Goal: Task Accomplishment & Management: Manage account settings

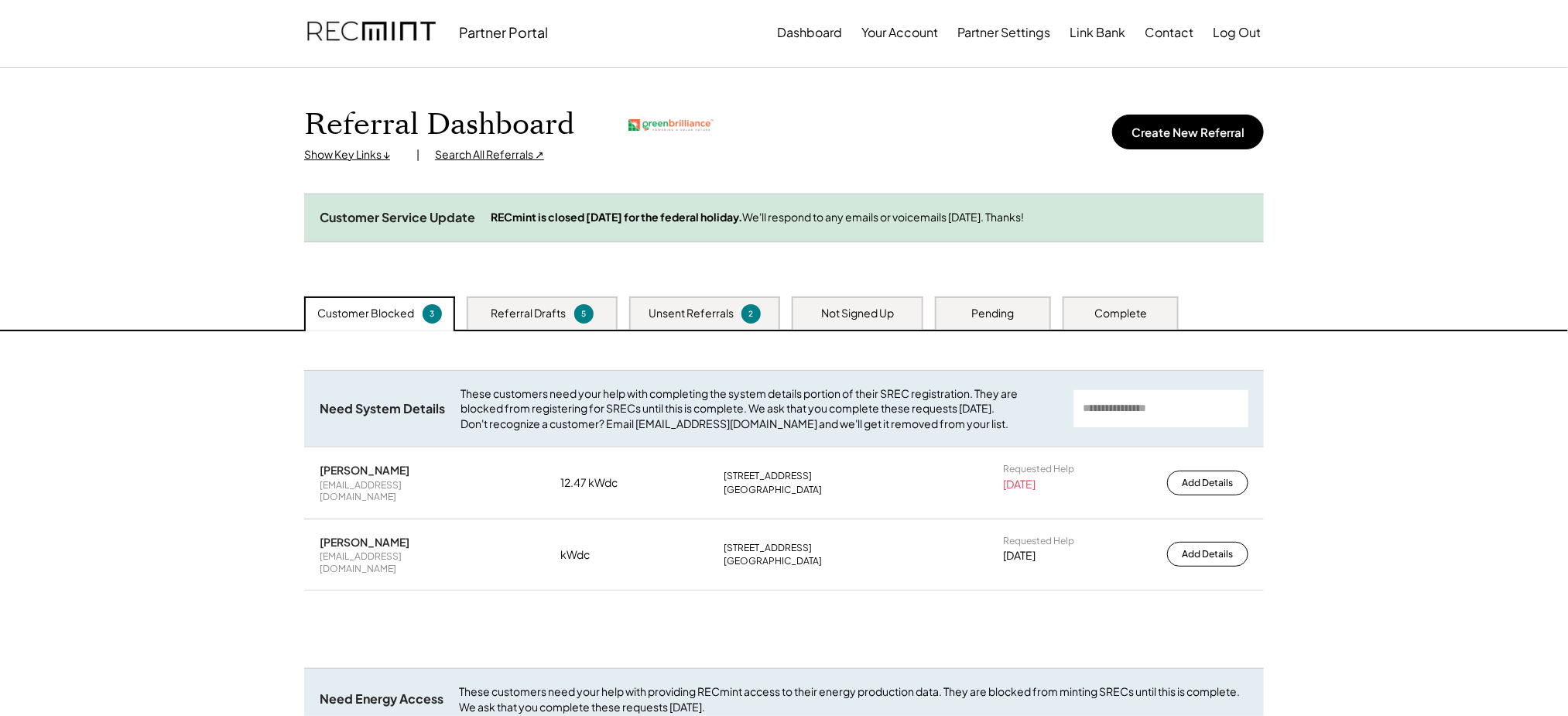
click at [675, 322] on div "Unsent Referrals" at bounding box center [691, 313] width 85 height 15
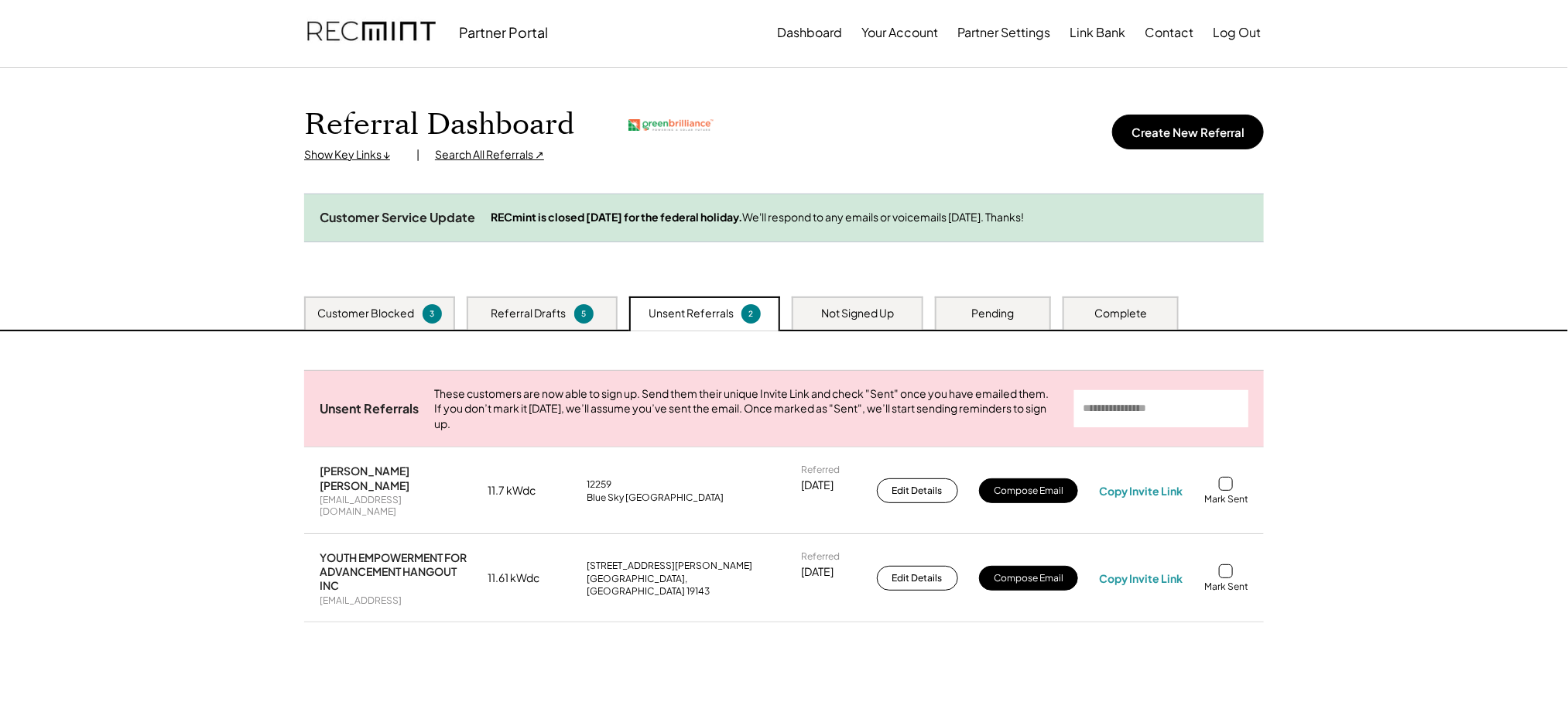
click at [411, 516] on div "wraggscreening@gmail.com" at bounding box center [393, 505] width 147 height 24
copy div "wraggscreening@gmail.com"
click at [1145, 497] on div "Nesikah Amiatai Wragg wraggscreening@gmail.com 11.7 kWdc 12259 Blue Sky Evening…" at bounding box center [784, 490] width 960 height 85
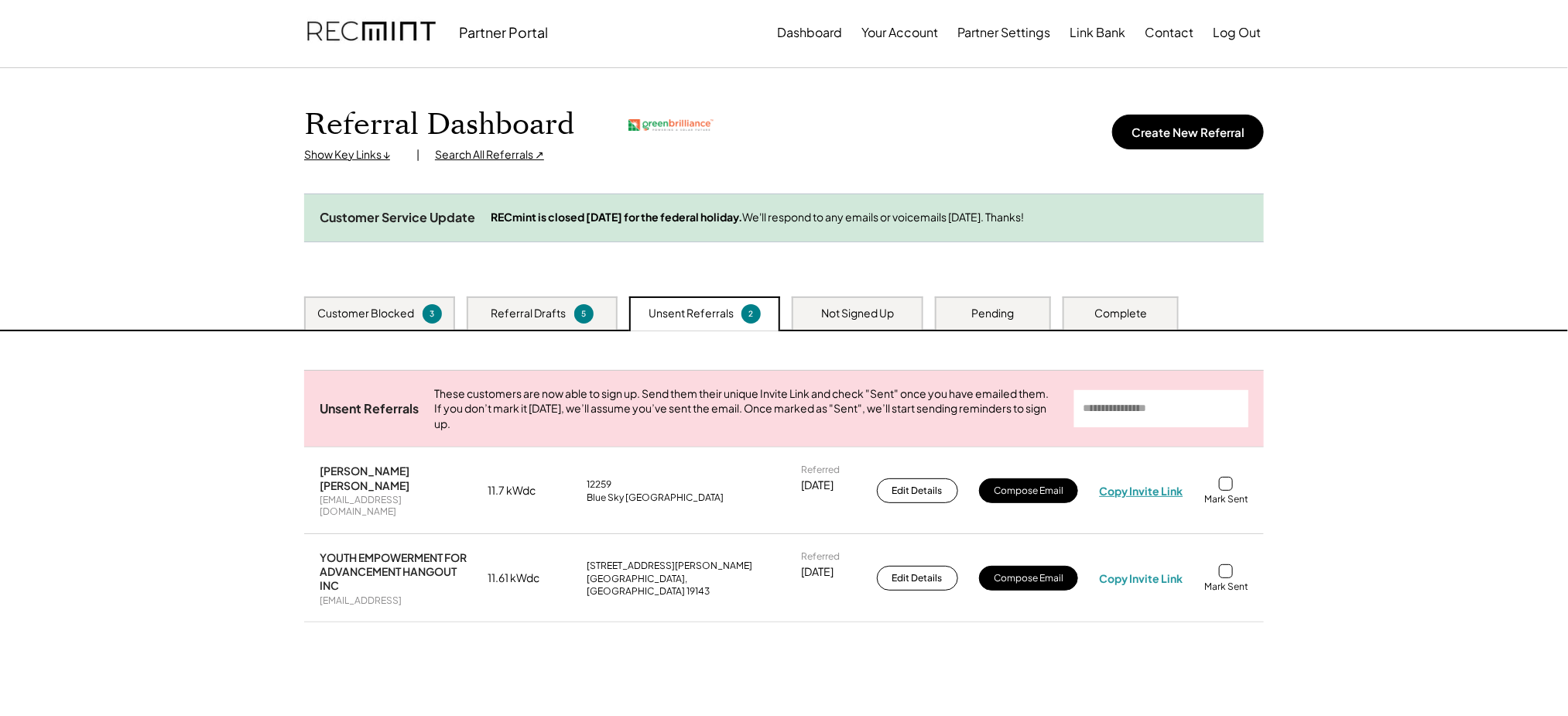
click at [1142, 498] on div "Copy Invite Link" at bounding box center [1140, 490] width 83 height 14
click at [1226, 505] on div "Mark Sent" at bounding box center [1226, 499] width 44 height 12
click at [1228, 491] on div at bounding box center [1226, 483] width 14 height 14
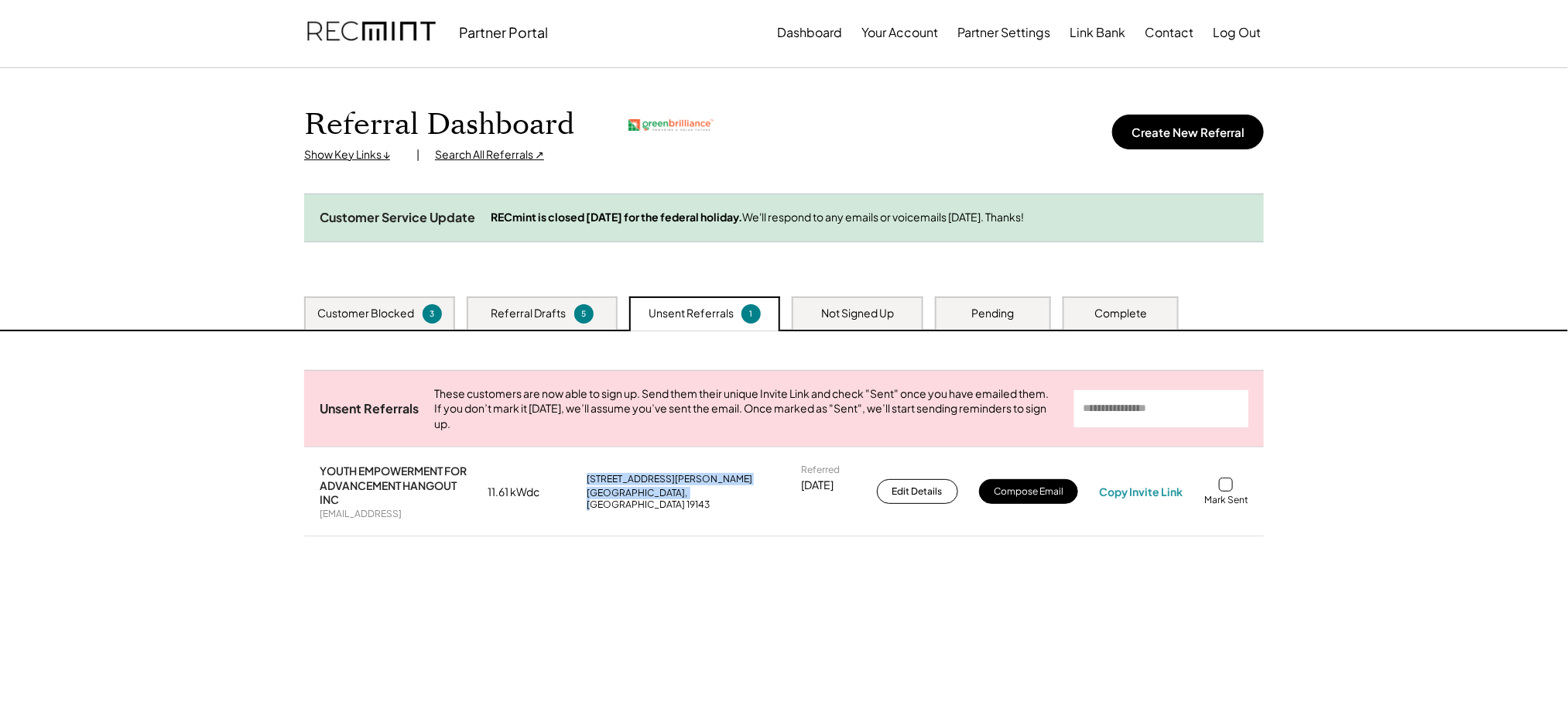
drag, startPoint x: 670, startPoint y: 512, endPoint x: 587, endPoint y: 507, distance: 83.2
click at [587, 507] on div "YOUTH EMPOWERMENT FOR ADVANCEMENT HANGOUT INC testephillu@commercial.project 11…" at bounding box center [784, 491] width 960 height 87
click at [644, 575] on div "Unsent Referrals These customers are now able to sign up. Send them their uniqu…" at bounding box center [784, 473] width 960 height 205
click at [637, 485] on div "5257 Walton Ave" at bounding box center [669, 479] width 166 height 12
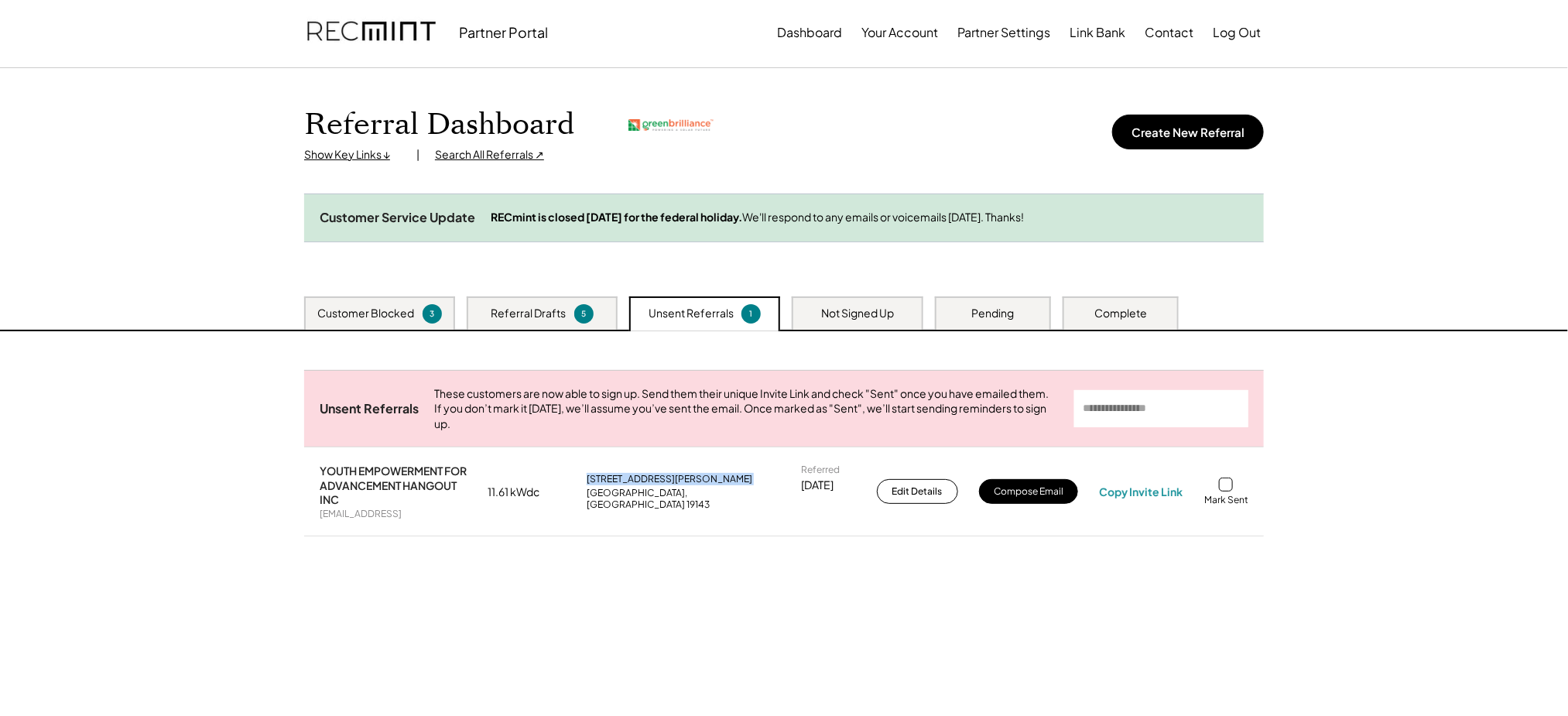
click at [637, 485] on div "5257 Walton Ave" at bounding box center [669, 479] width 166 height 12
copy div "[STREET_ADDRESS][PERSON_NAME]"
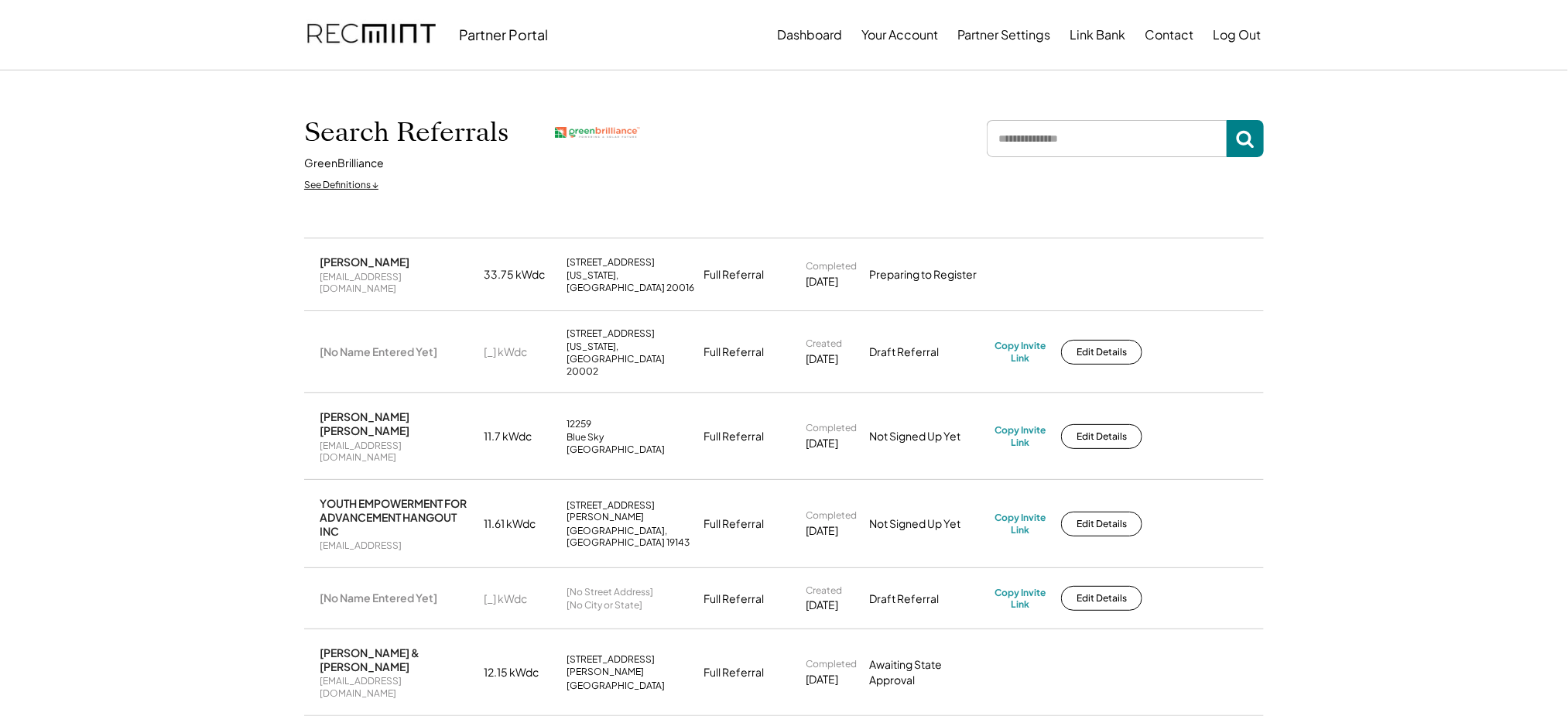
click at [367, 280] on div "tbschroeder@gmail.com" at bounding box center [397, 282] width 155 height 24
click at [365, 281] on div "tbschroeder@gmail.com" at bounding box center [397, 282] width 155 height 24
copy div "tbschroeder@gmail.com"
click at [1038, 151] on input "input" at bounding box center [1106, 138] width 240 height 37
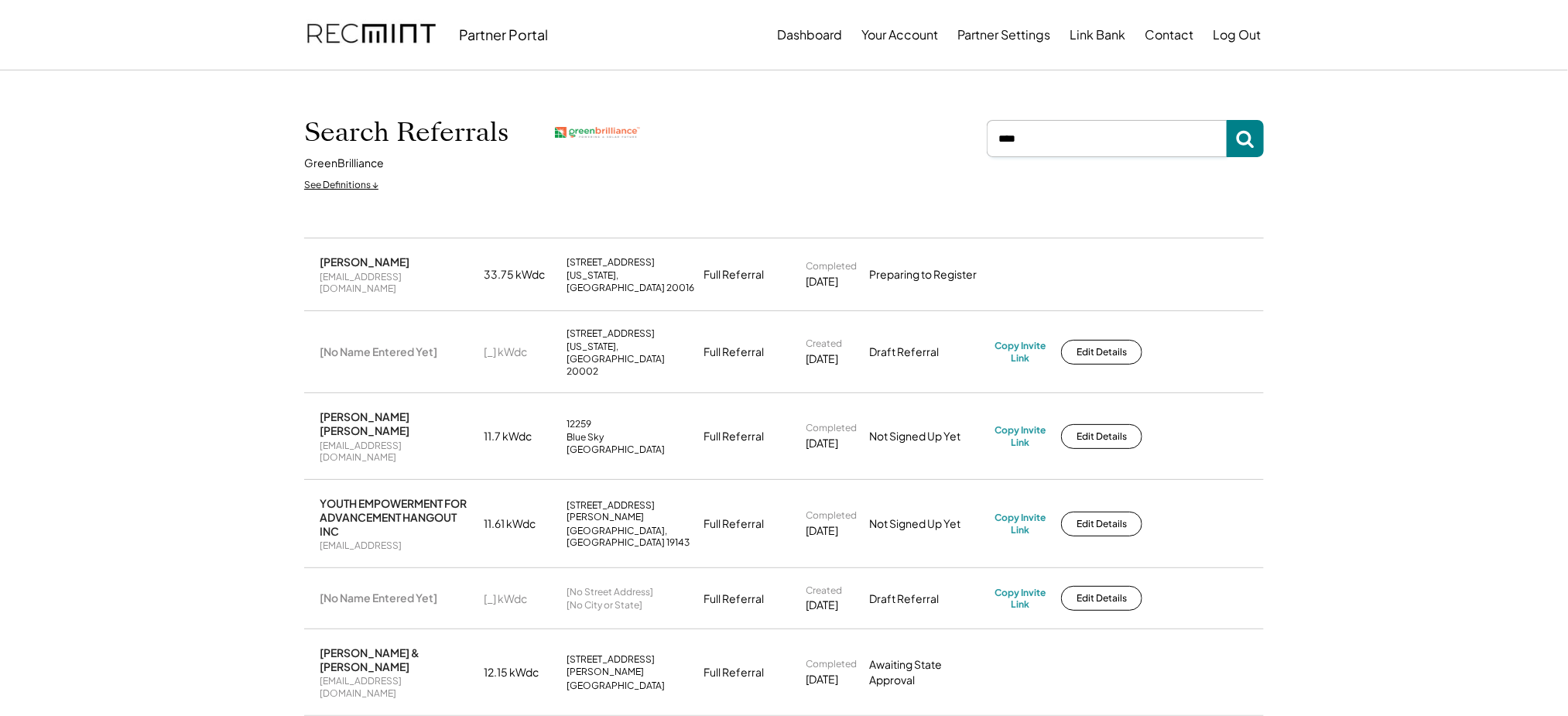
type input "****"
click at [1054, 154] on input "input" at bounding box center [1106, 138] width 240 height 37
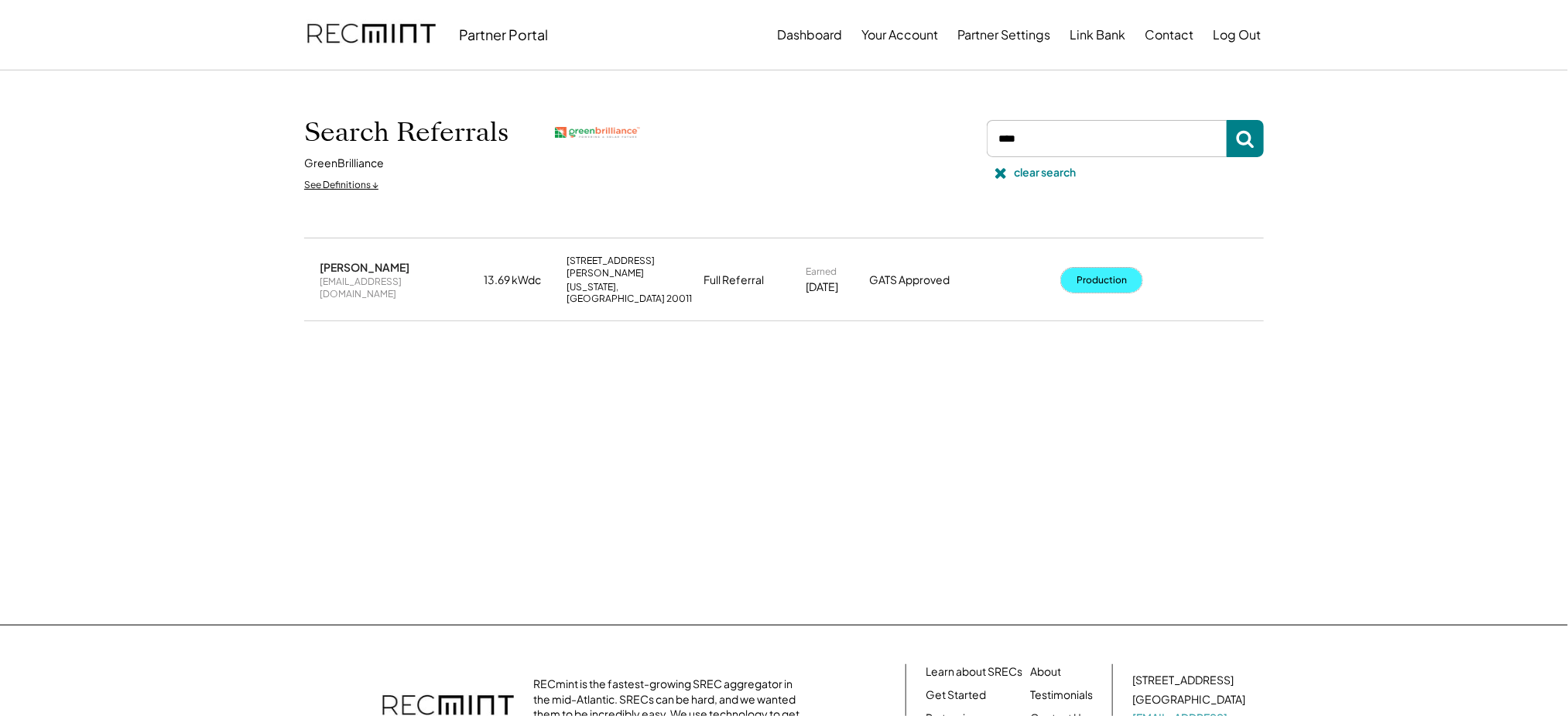
click at [1116, 268] on button "Production" at bounding box center [1101, 280] width 81 height 25
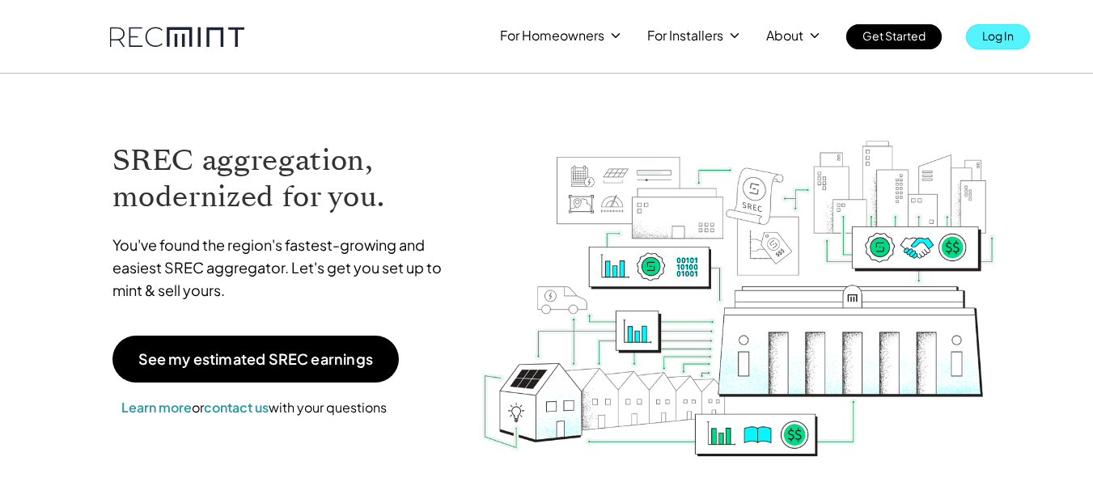
click at [993, 40] on p "Log In" at bounding box center [998, 35] width 32 height 23
click at [992, 40] on p "Log In" at bounding box center [998, 35] width 32 height 23
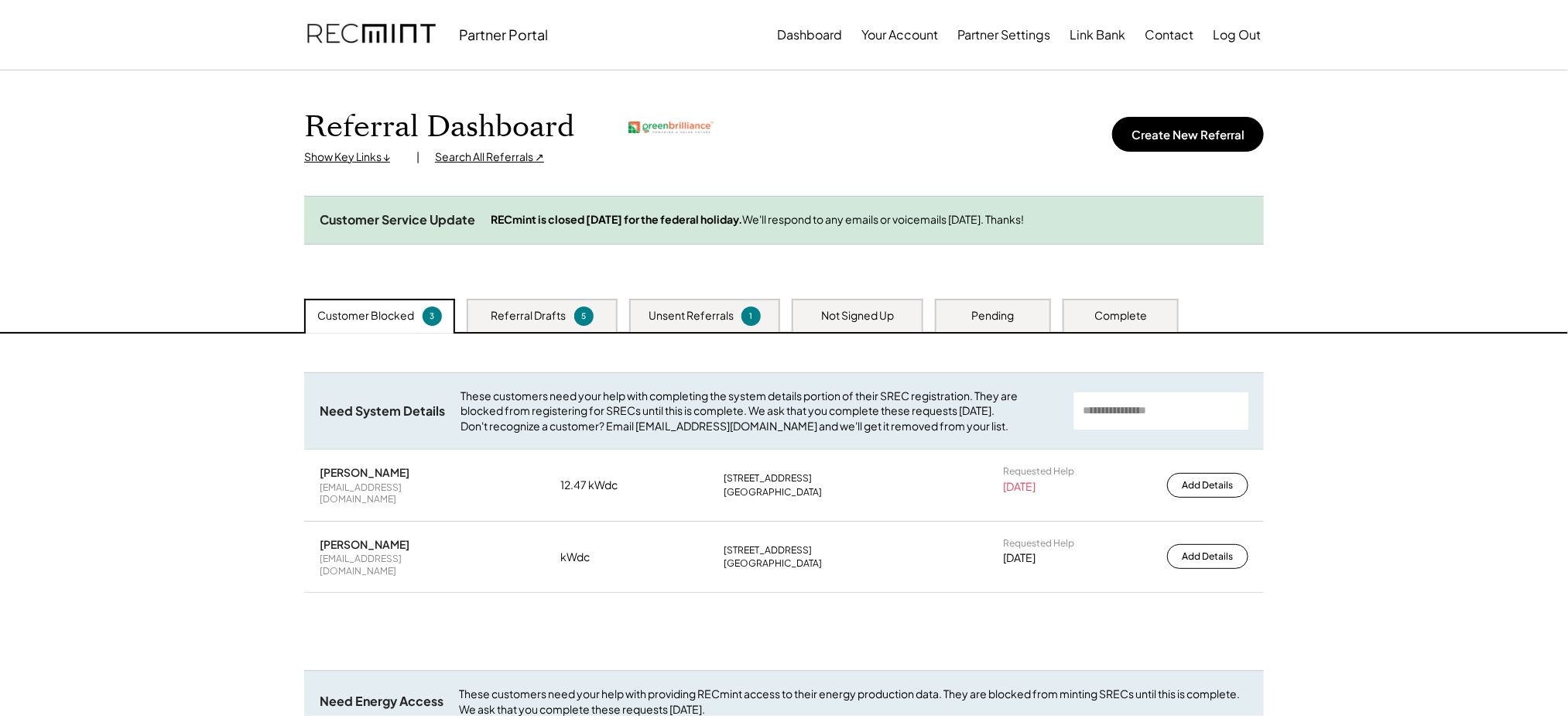
click at [516, 324] on div "Referral Drafts" at bounding box center [529, 316] width 75 height 15
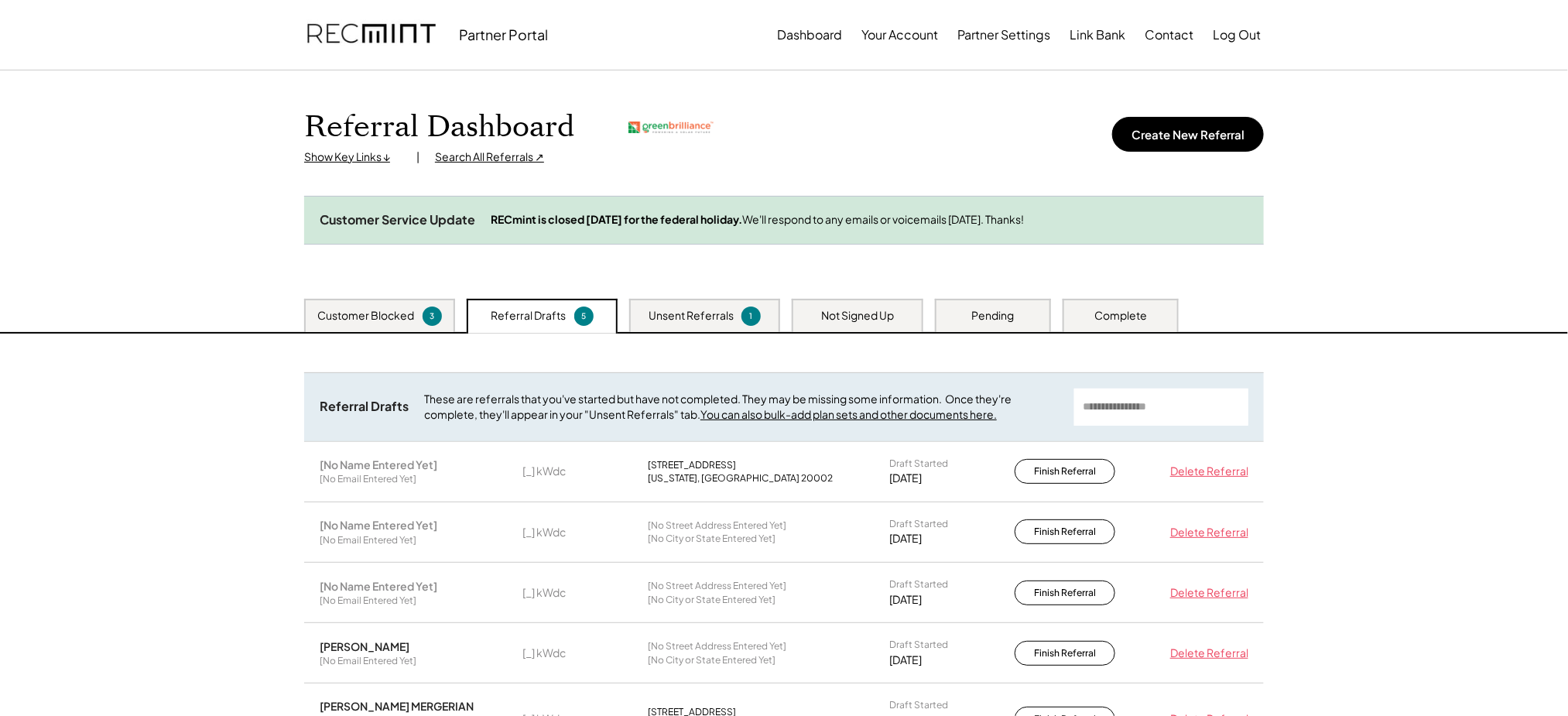
click at [661, 321] on div "Unsent Referrals 1" at bounding box center [705, 315] width 151 height 34
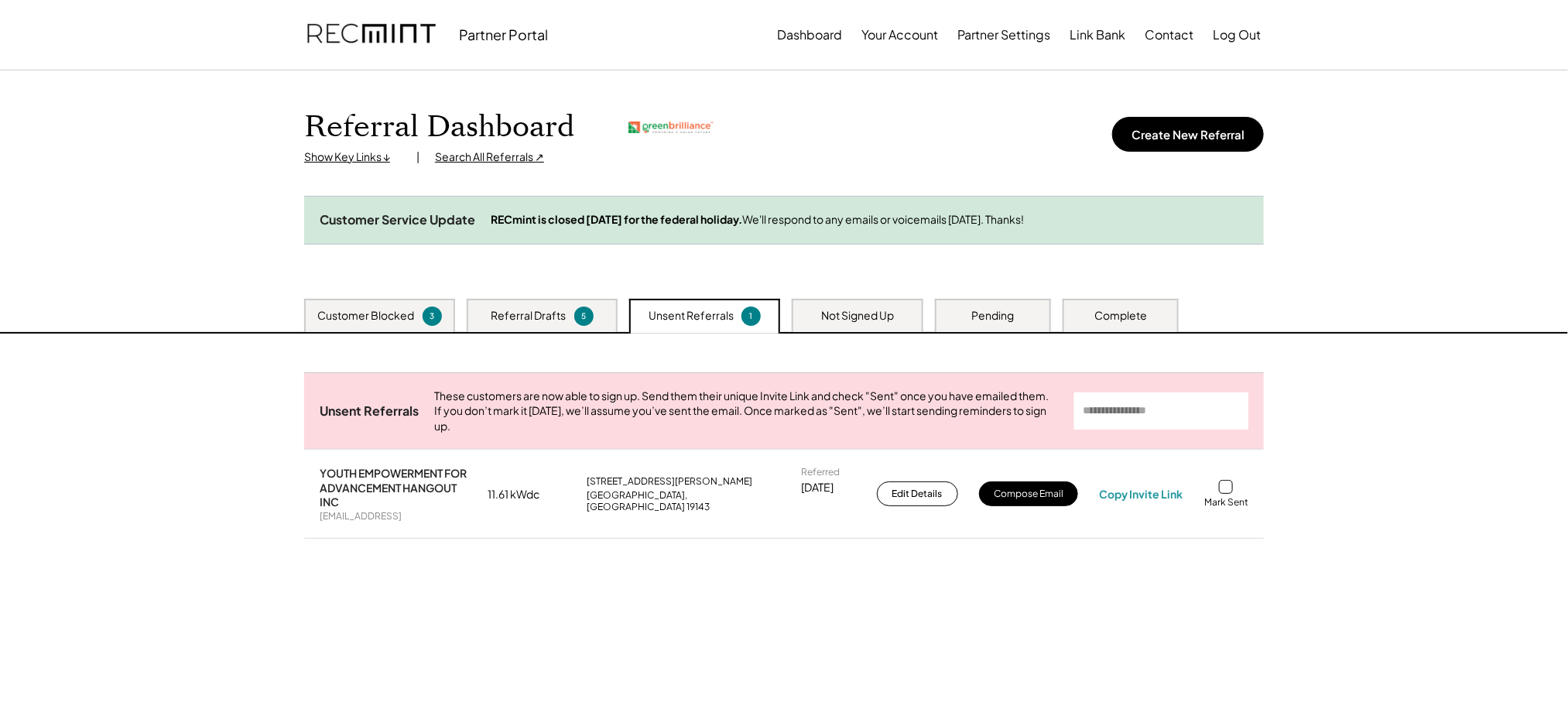
click at [781, 330] on div "Customer Blocked 3 Referral Drafts 5 Unsent Referrals 1 Not Signed Up Pending C…" at bounding box center [784, 315] width 990 height 34
click at [828, 324] on div "Not Signed Up" at bounding box center [857, 316] width 73 height 15
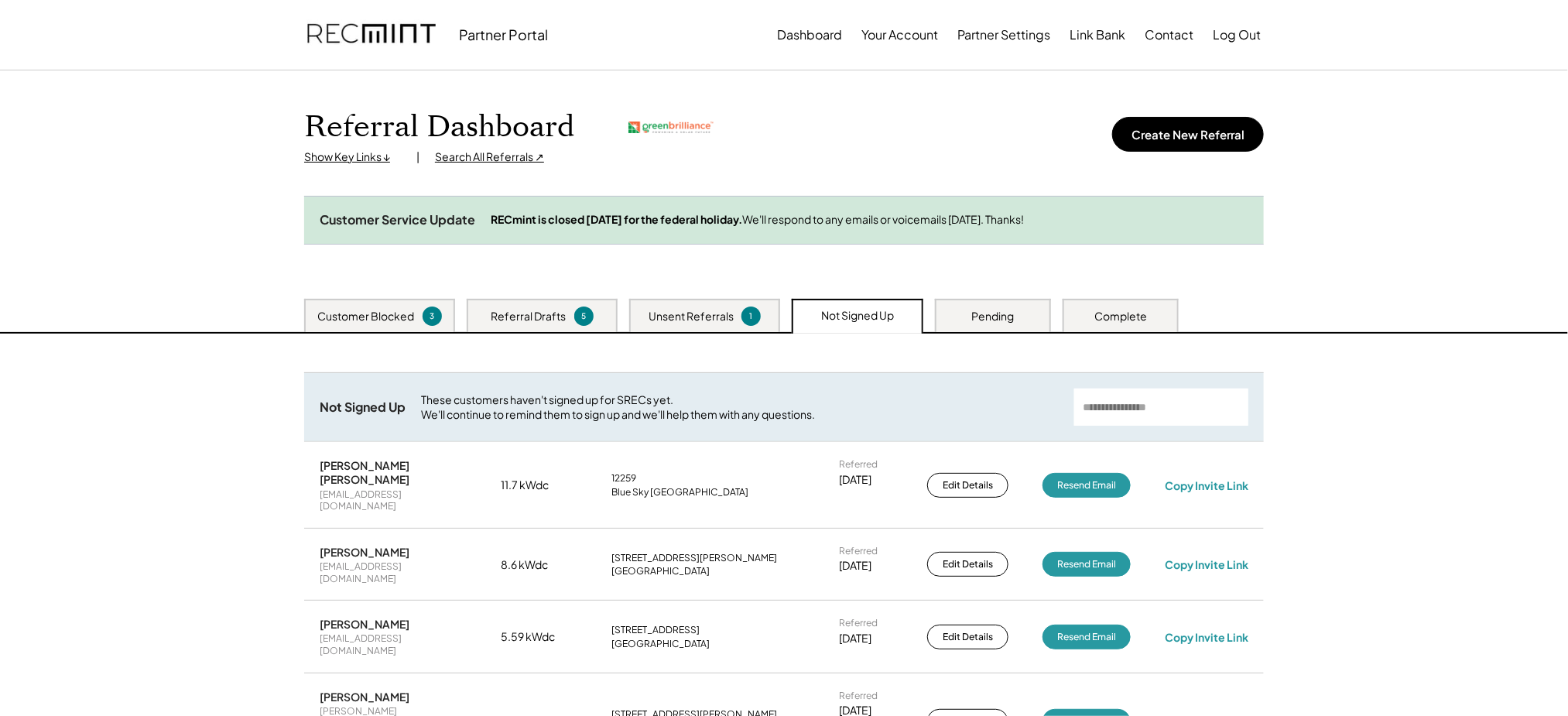
click at [957, 332] on div "Pending" at bounding box center [992, 315] width 116 height 34
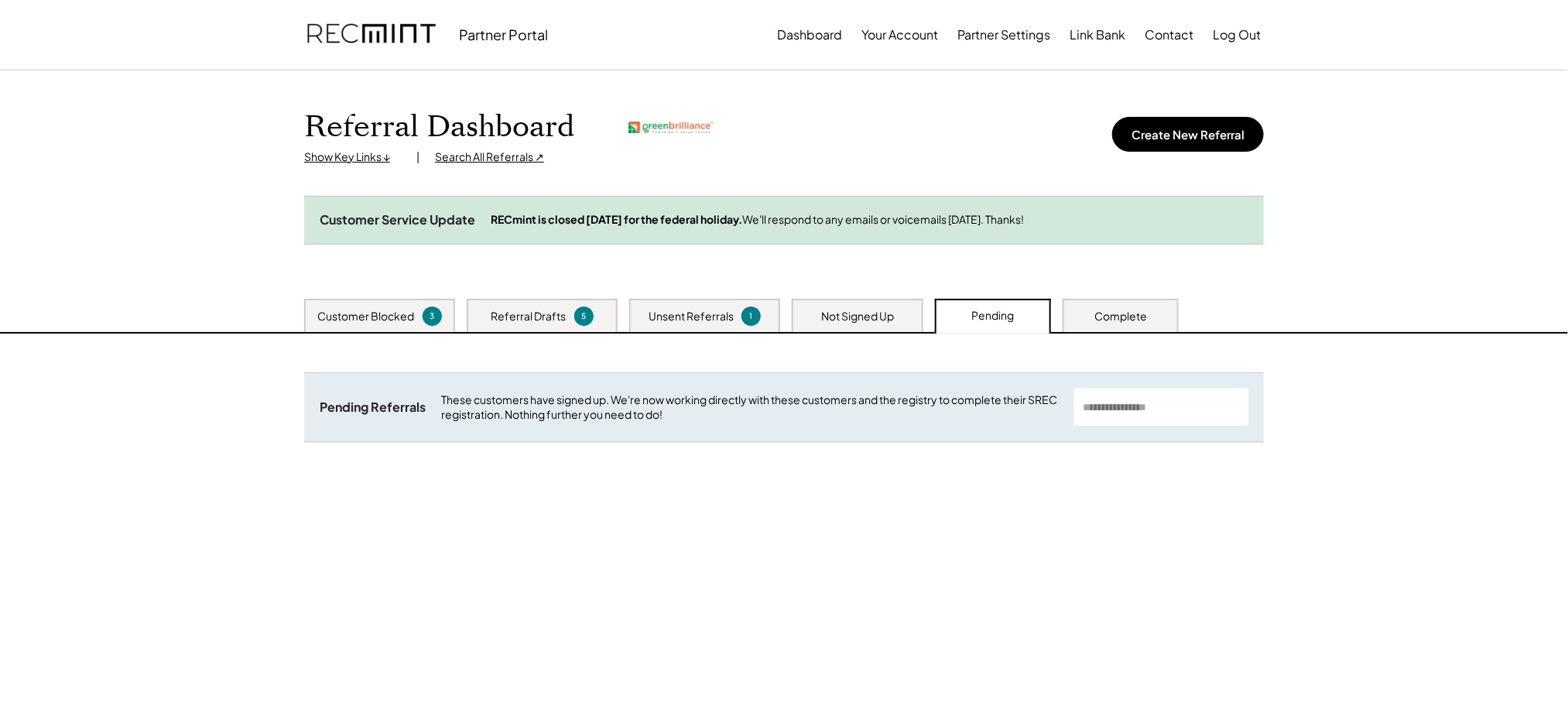
click at [828, 324] on div "Not Signed Up" at bounding box center [857, 317] width 73 height 15
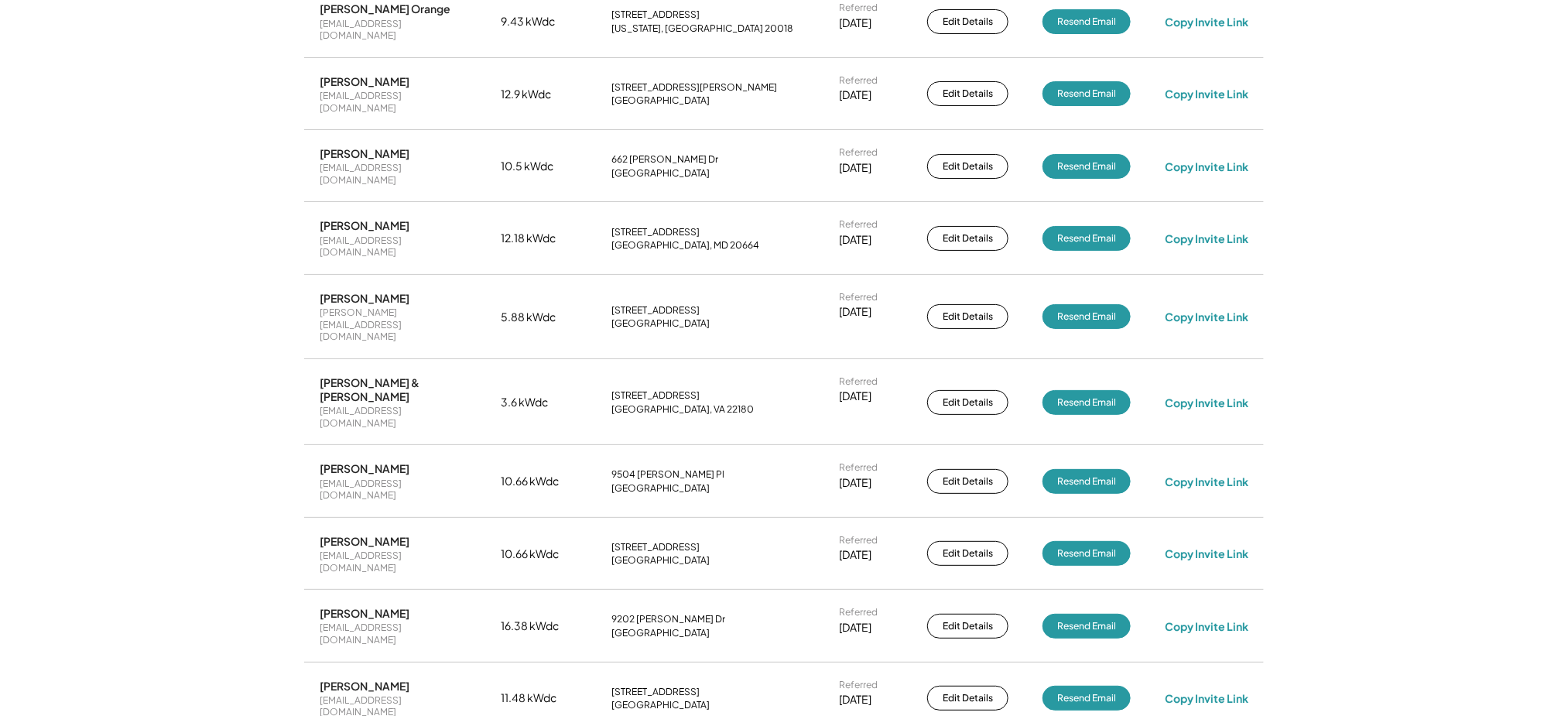
scroll to position [1625, 0]
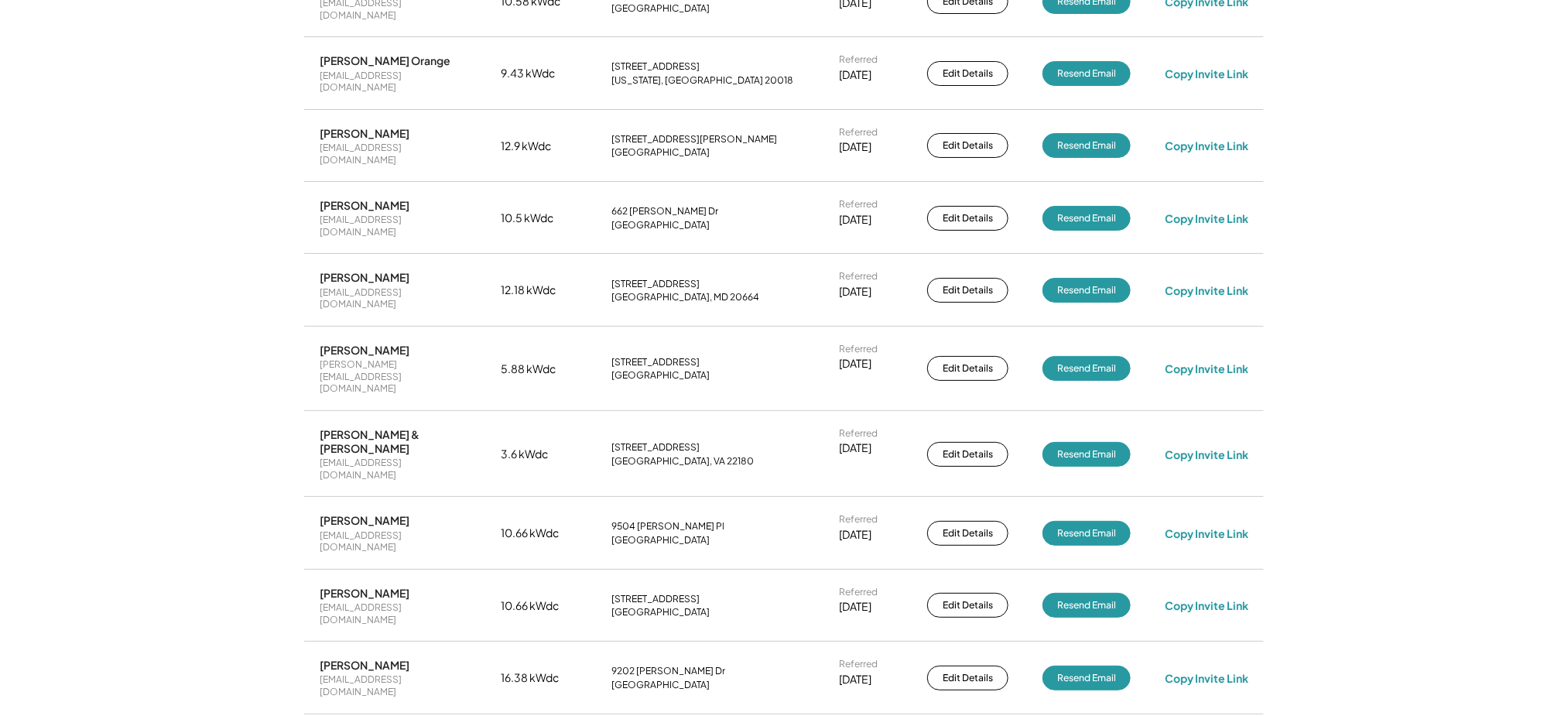
drag, startPoint x: 737, startPoint y: 109, endPoint x: 569, endPoint y: 75, distance: 171.4
click at [569, 327] on div "Charles E. Hawkins charles.hawkins84@yahoo.com 5.88 kWdc 5023 Addison Rd Capito…" at bounding box center [784, 369] width 960 height 83
copy div "5023 Addison Rd Capitol Heights, MD 20743"
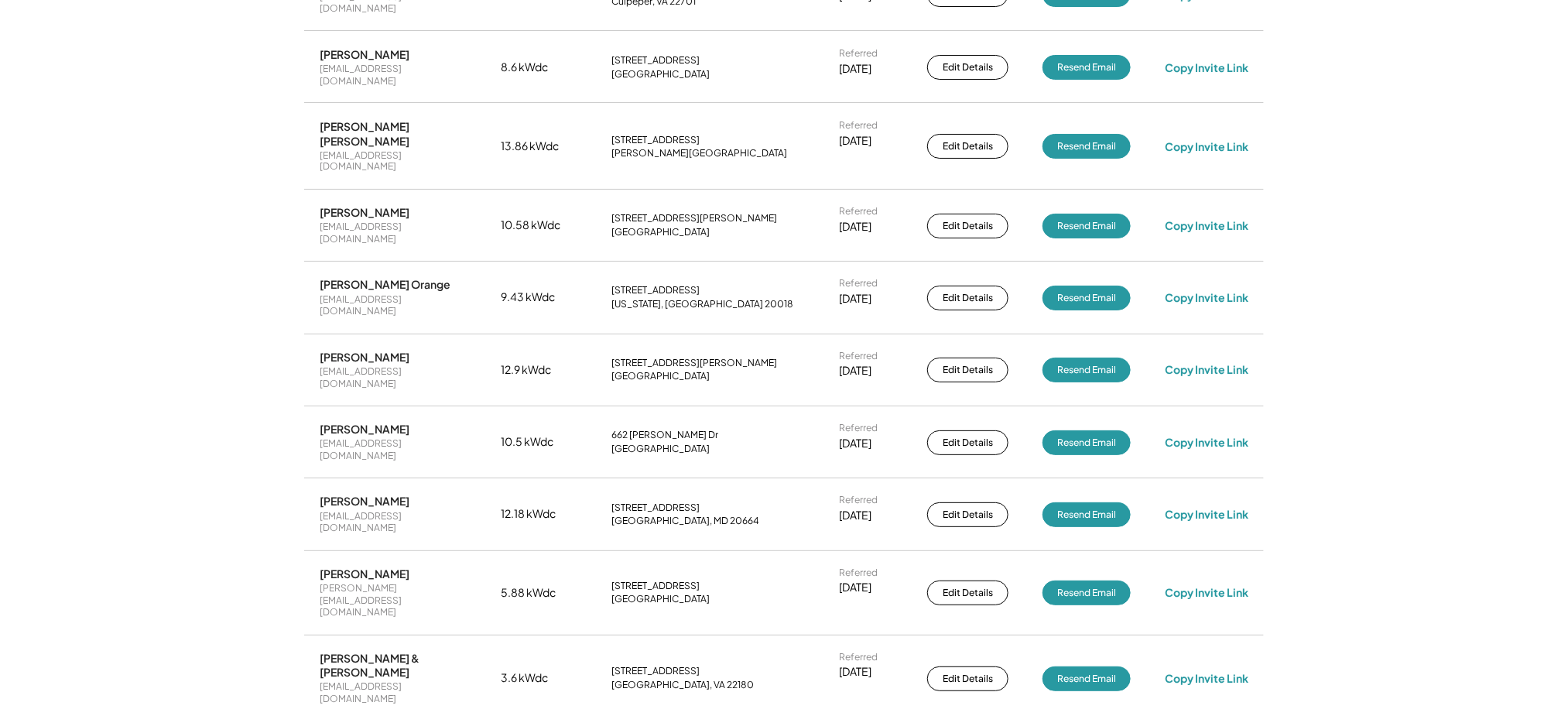
scroll to position [1354, 0]
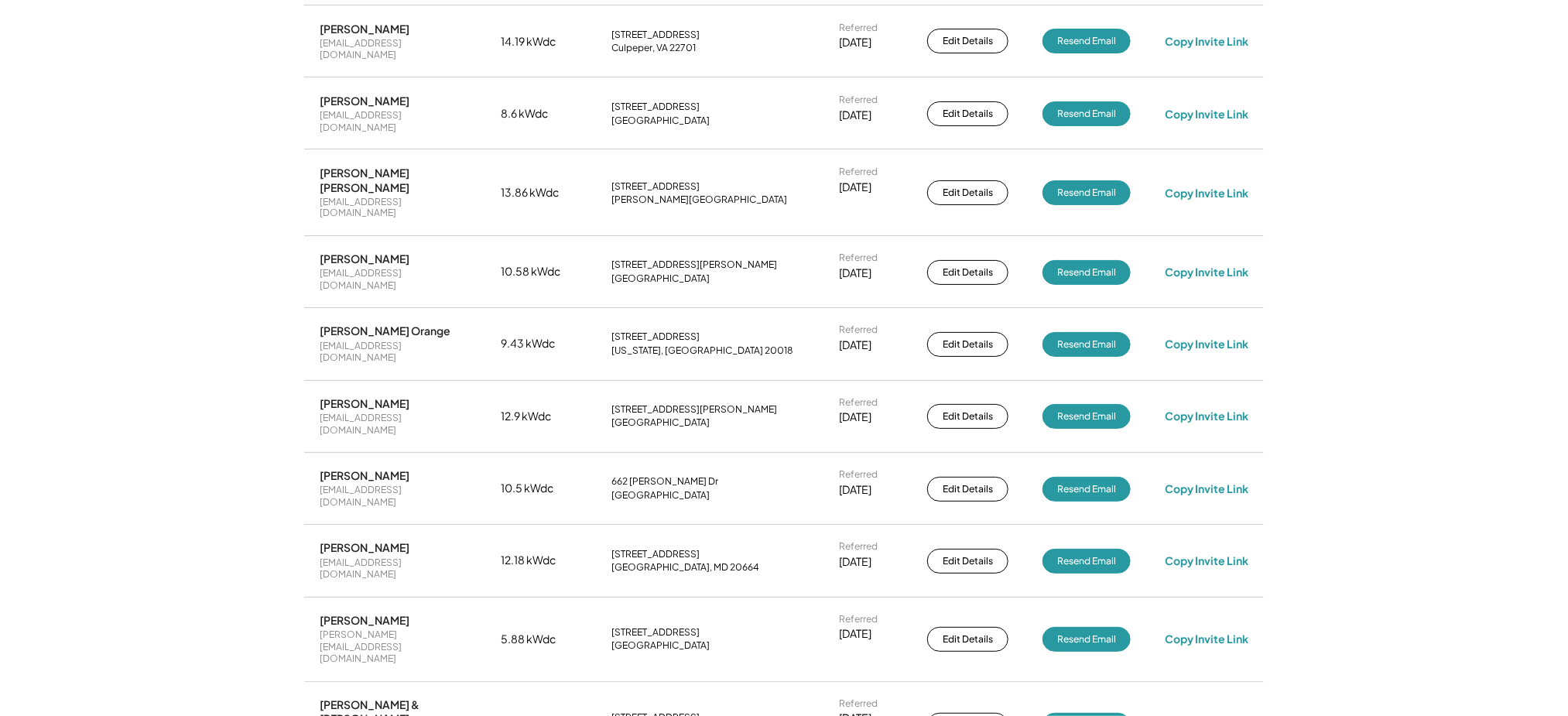
click at [431, 630] on div "charles.hawkins84@yahoo.com" at bounding box center [393, 648] width 147 height 36
copy div "charles.hawkins84@yahoo.com"
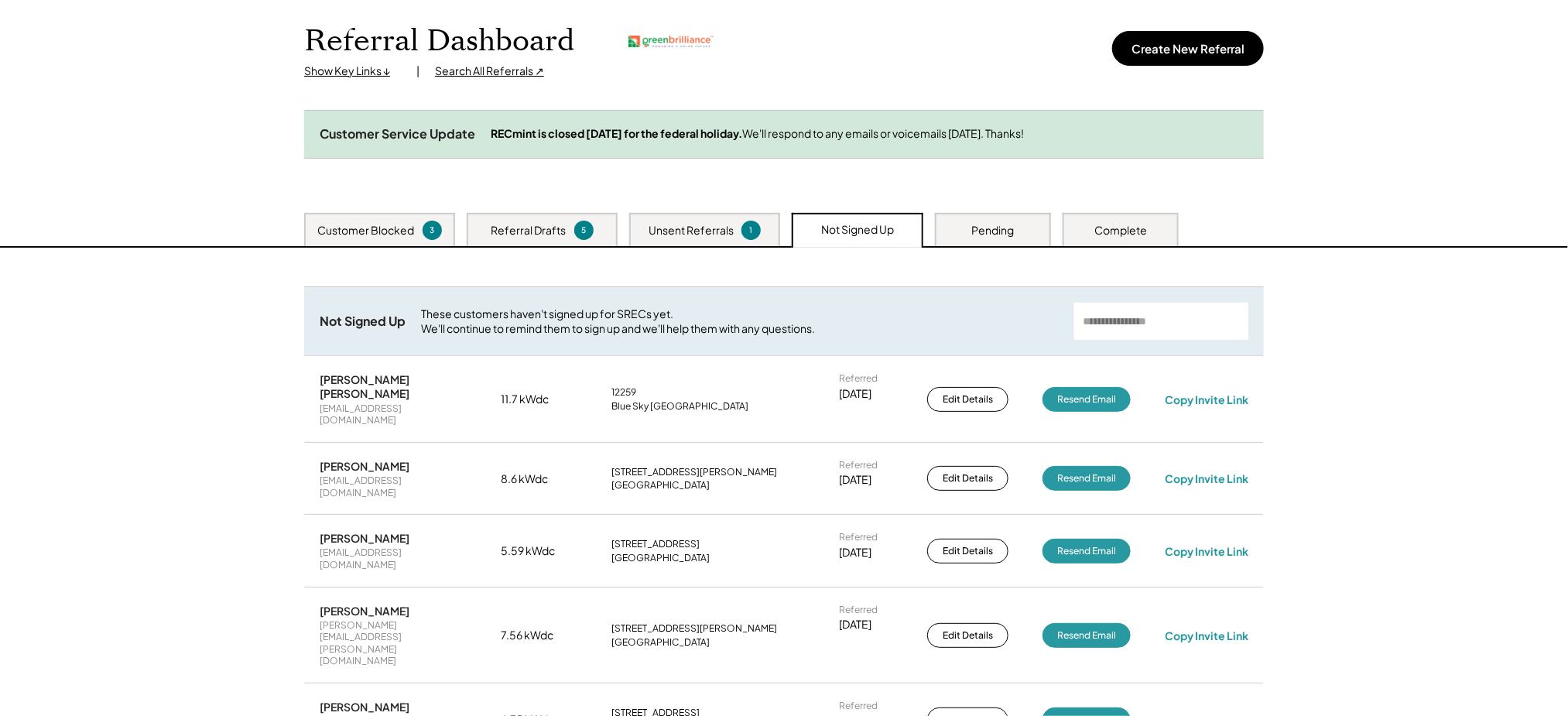
scroll to position [0, 0]
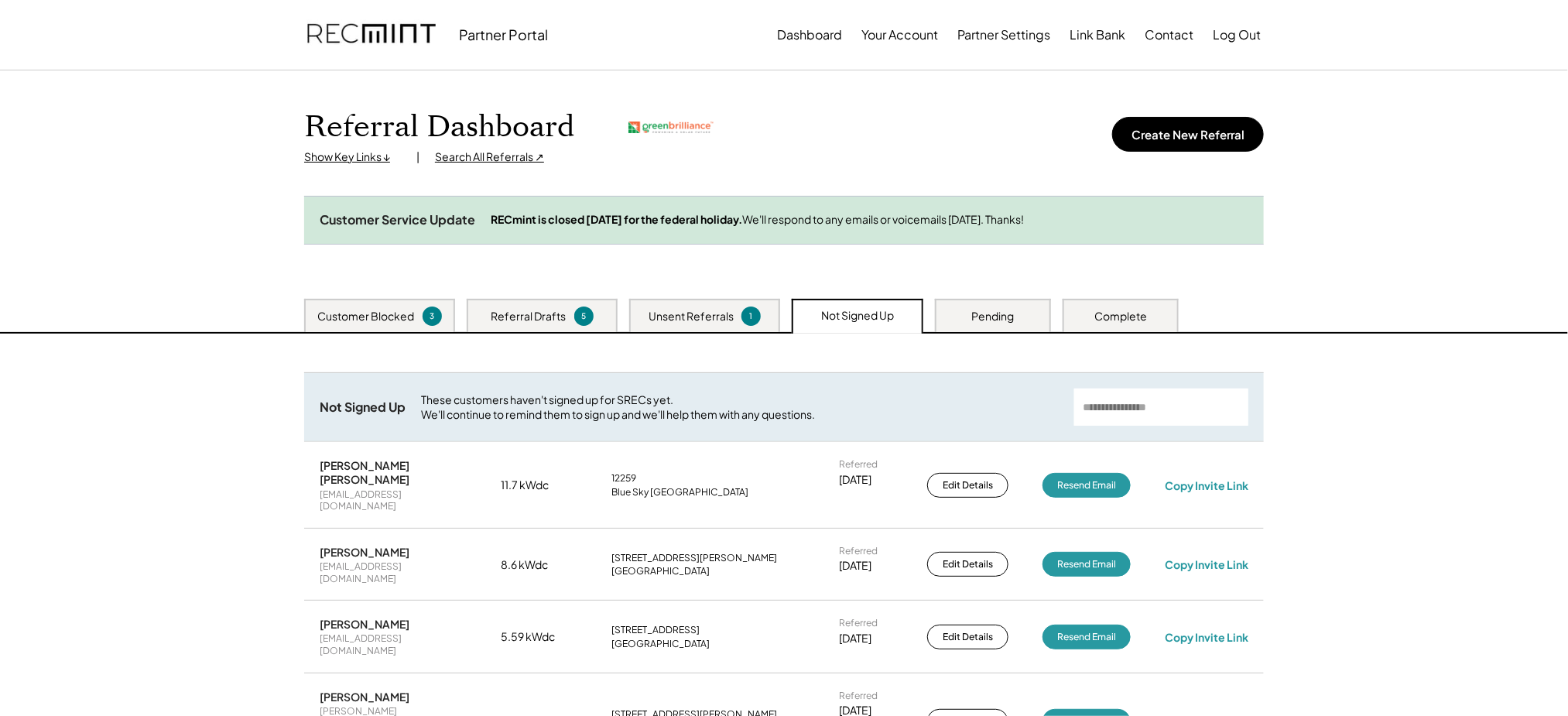
click at [479, 159] on div "Search All Referrals ↗" at bounding box center [490, 157] width 109 height 15
click at [685, 324] on div "Unsent Referrals" at bounding box center [691, 317] width 85 height 15
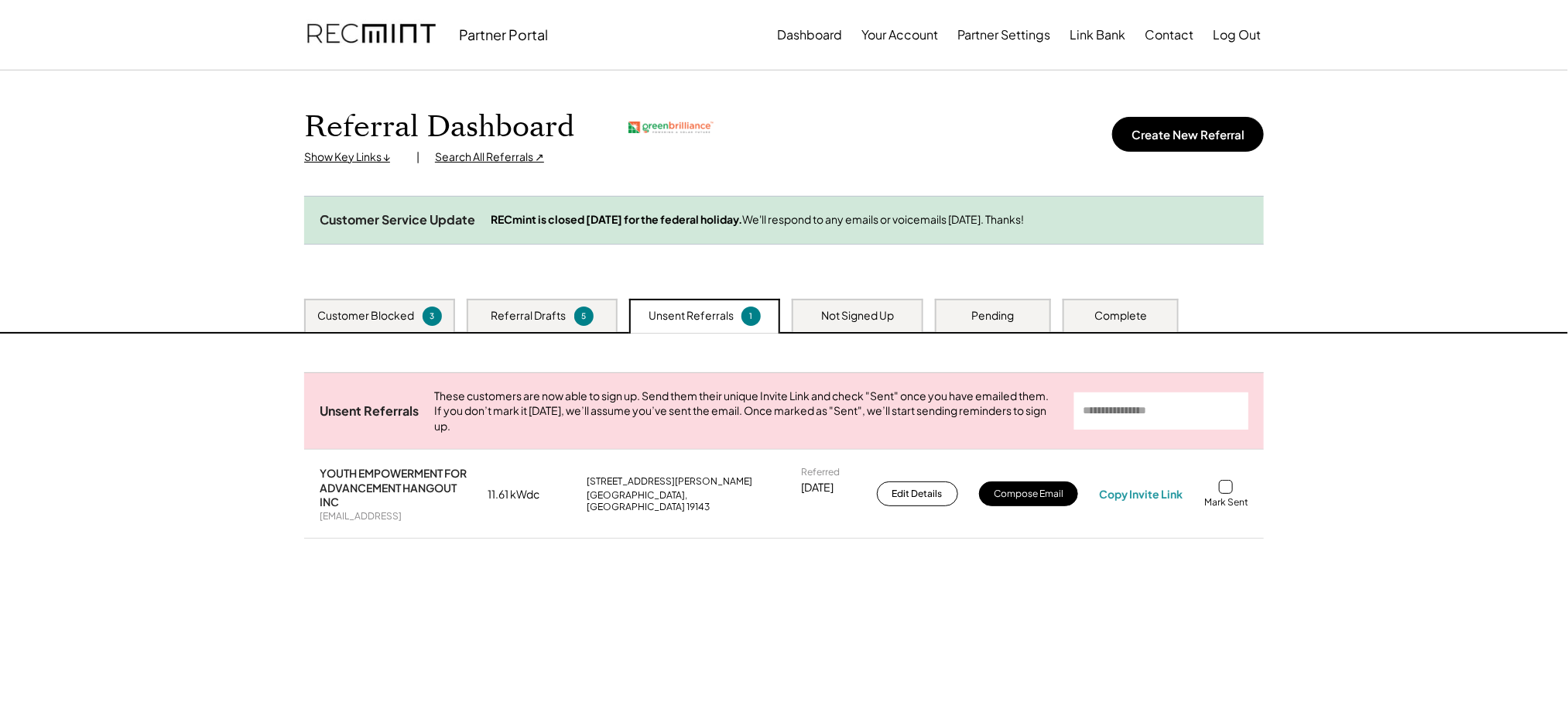
click at [536, 323] on div "Referral Drafts" at bounding box center [529, 316] width 75 height 15
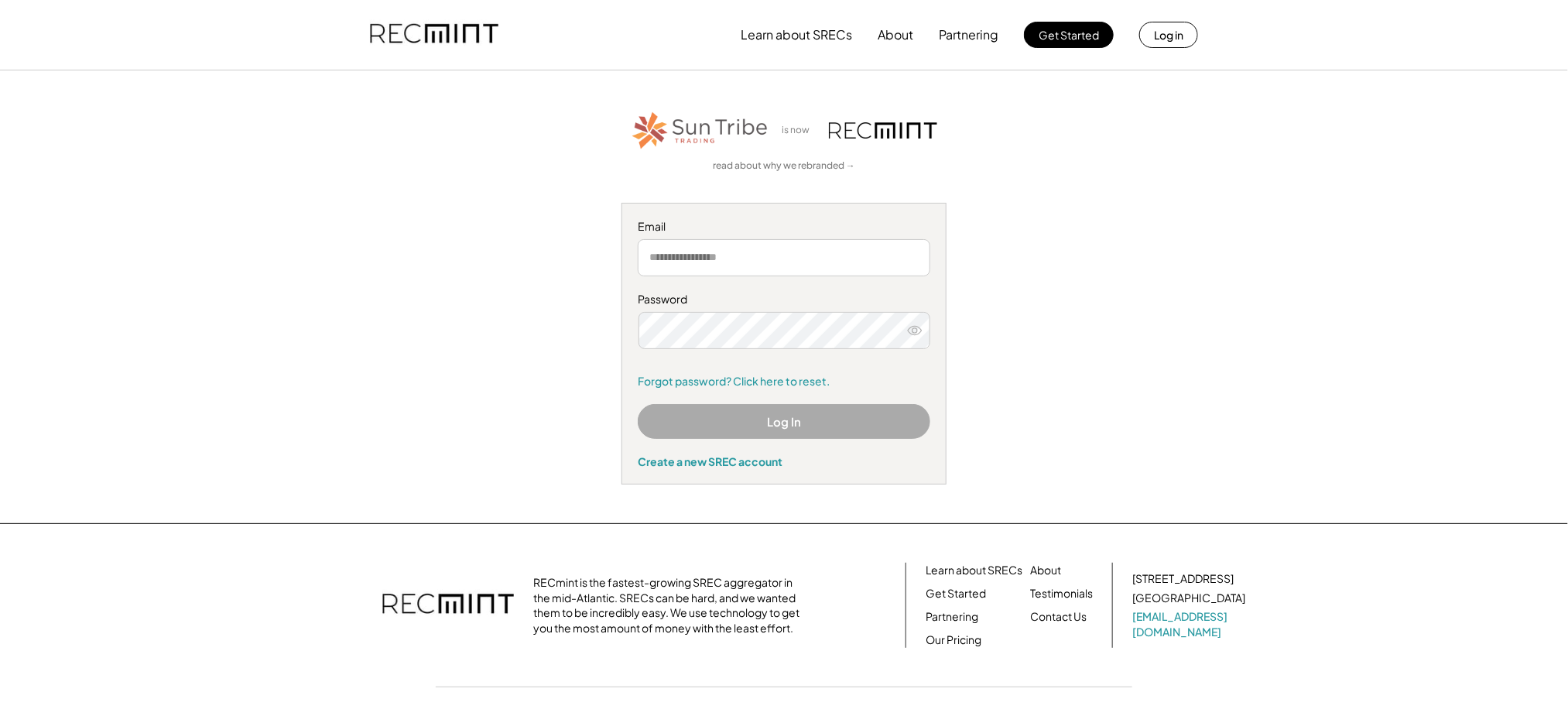
type input "**********"
click at [791, 260] on input "**********" at bounding box center [784, 257] width 293 height 37
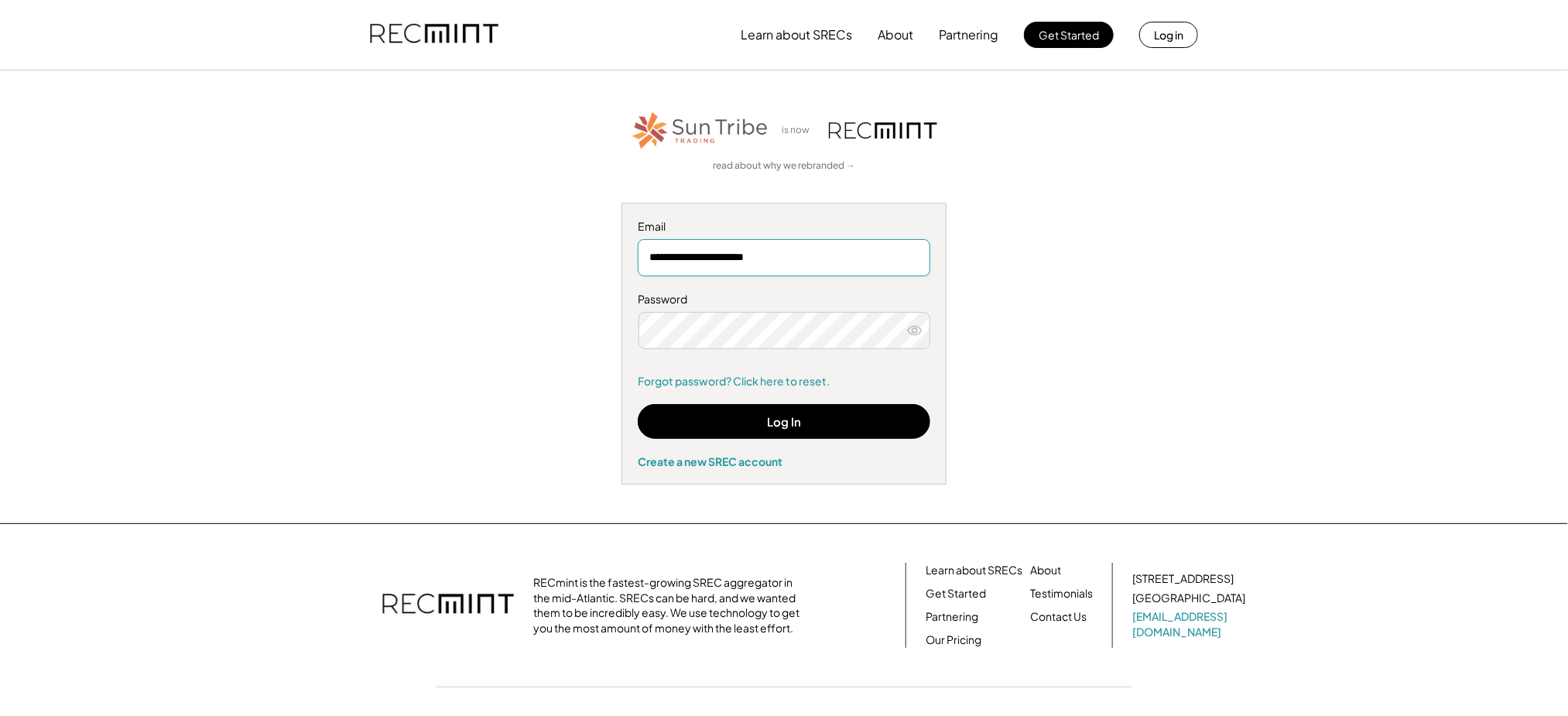
click at [834, 257] on input "**********" at bounding box center [784, 257] width 293 height 37
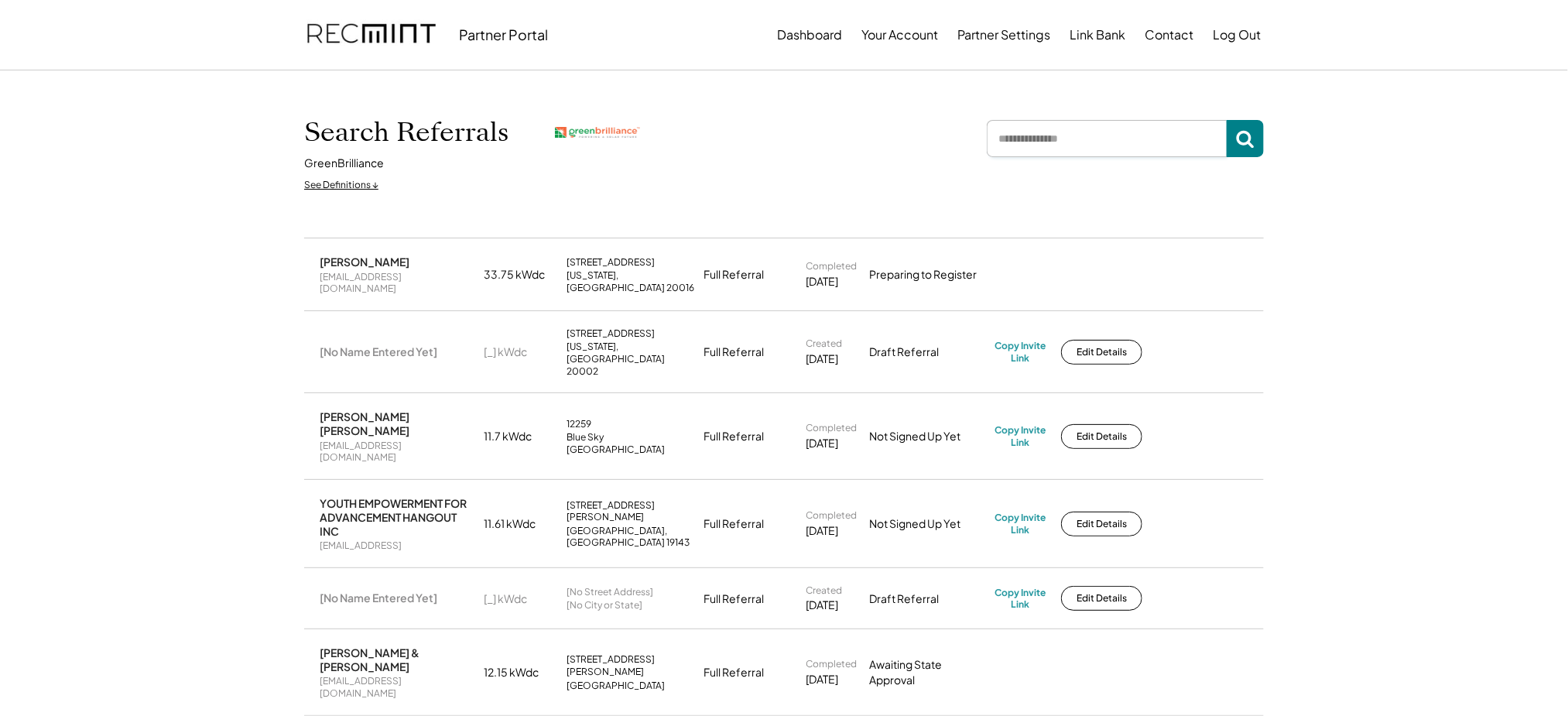
click at [1047, 121] on input "input" at bounding box center [1106, 138] width 240 height 37
type input "*******"
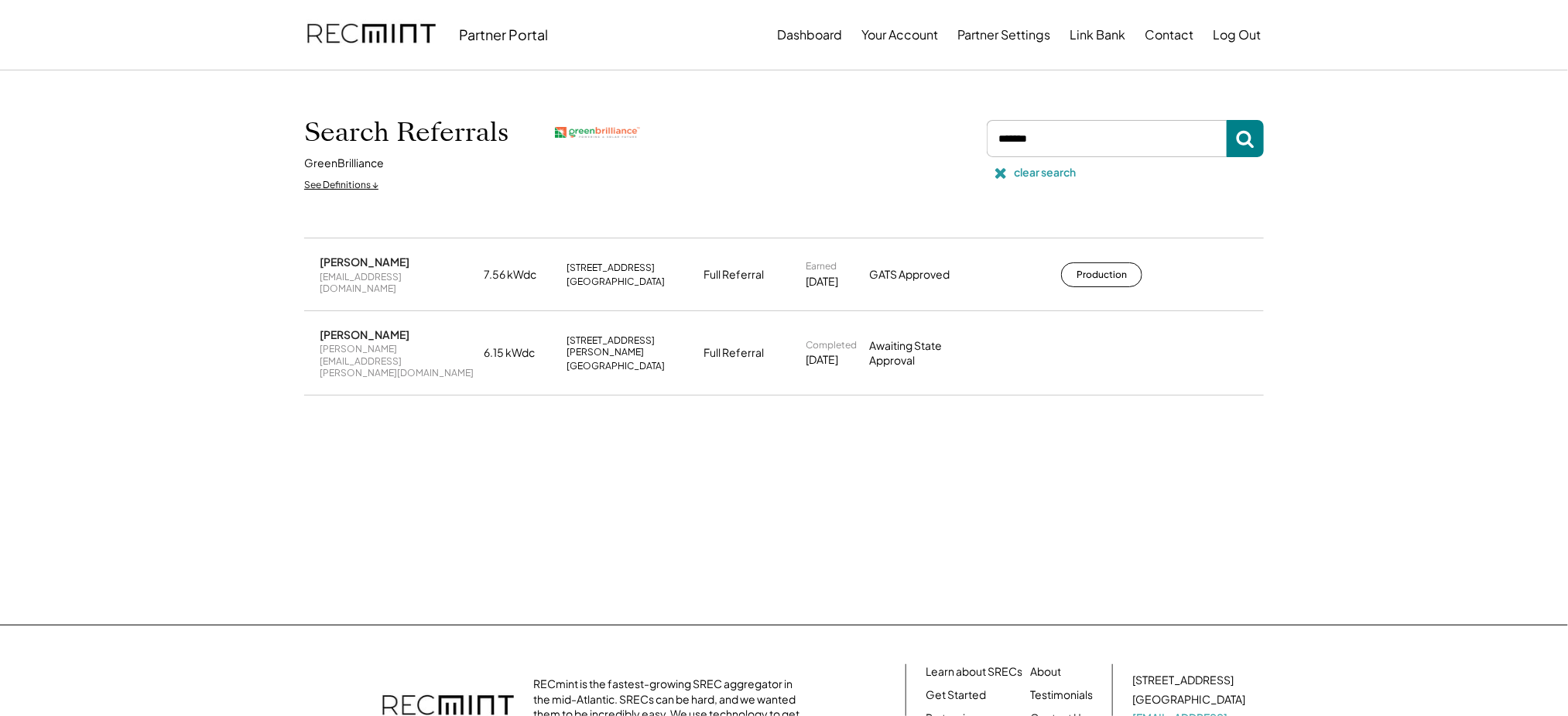
click at [1047, 172] on div "clear search" at bounding box center [1044, 172] width 62 height 15
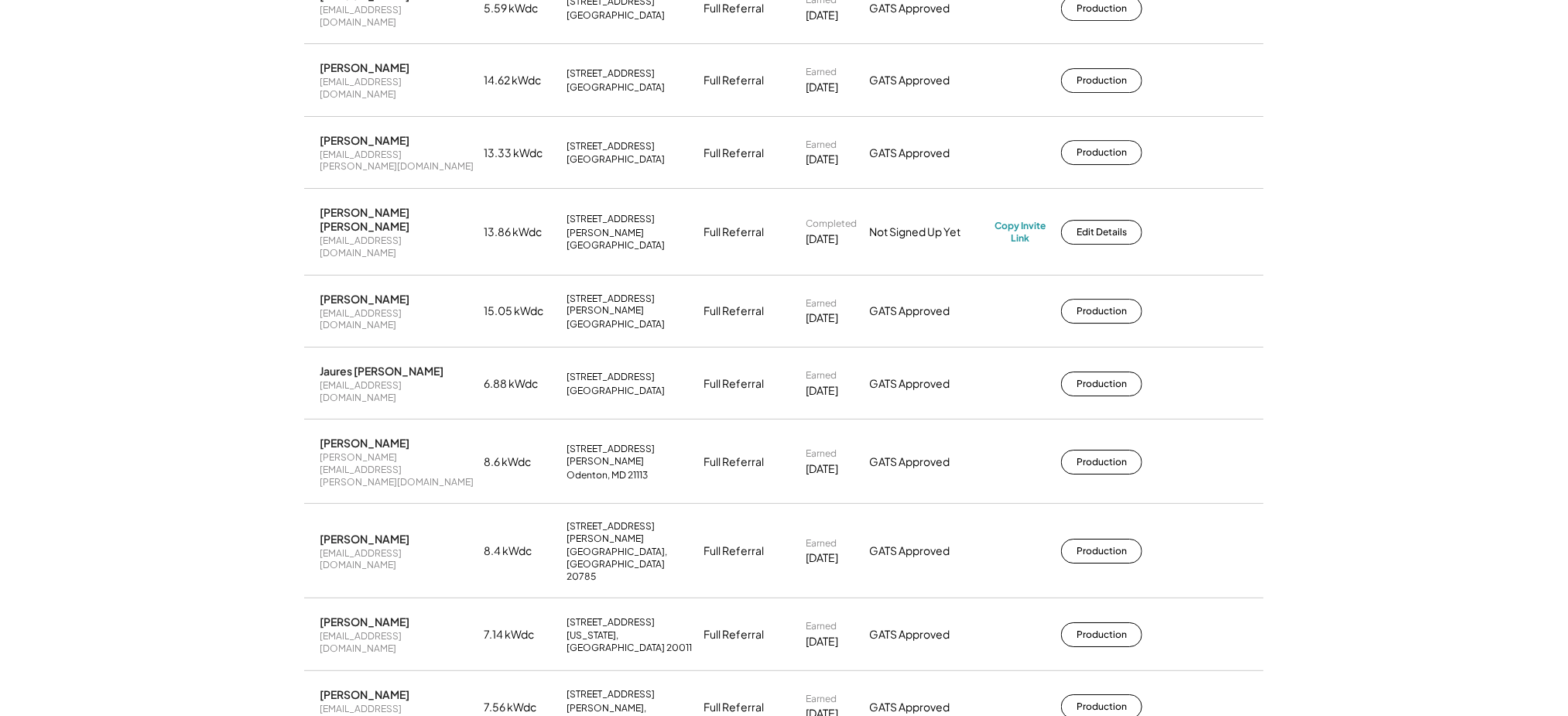
scroll to position [5733, 0]
